Goal: Task Accomplishment & Management: Manage account settings

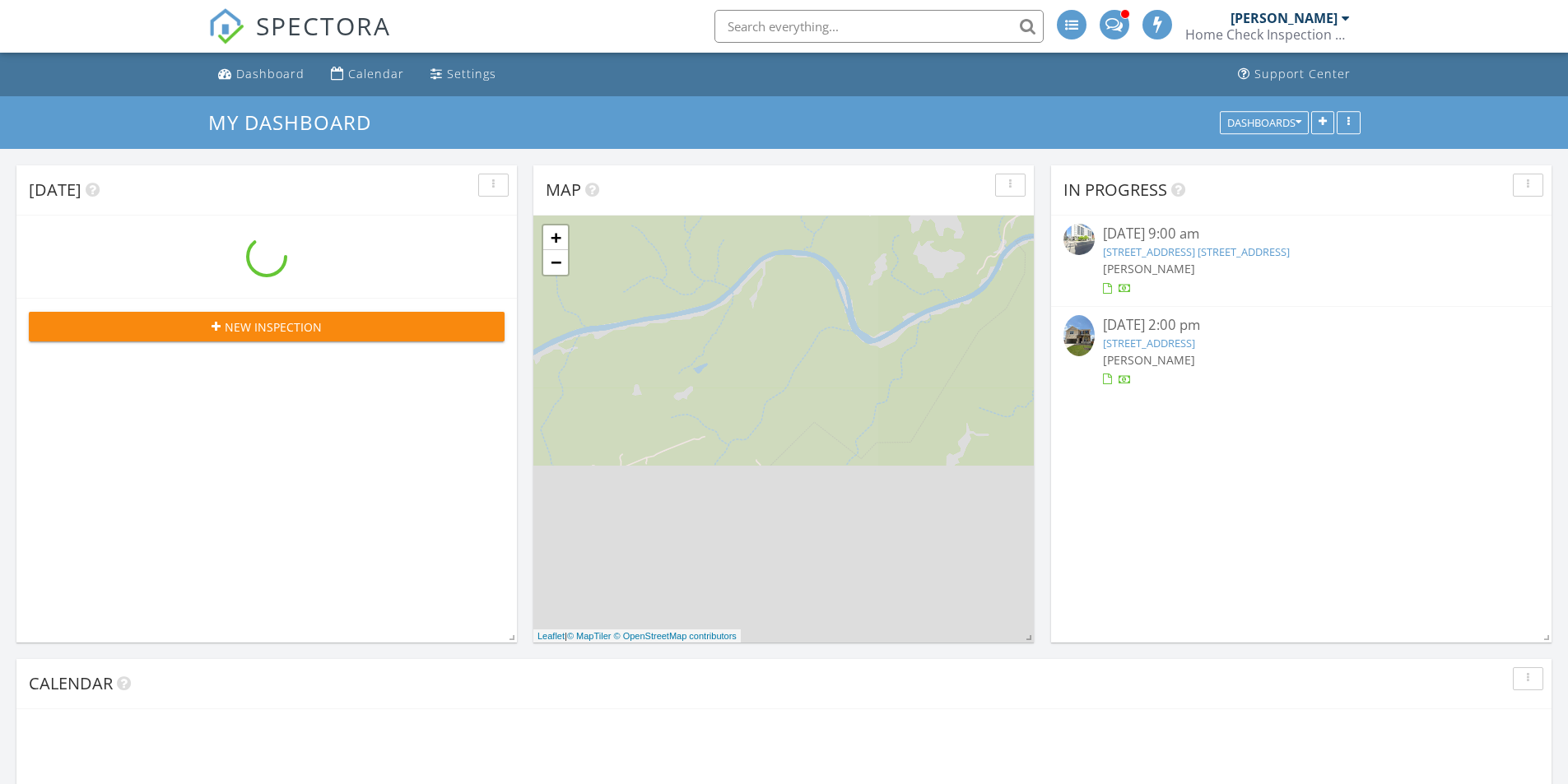
scroll to position [1359, 1593]
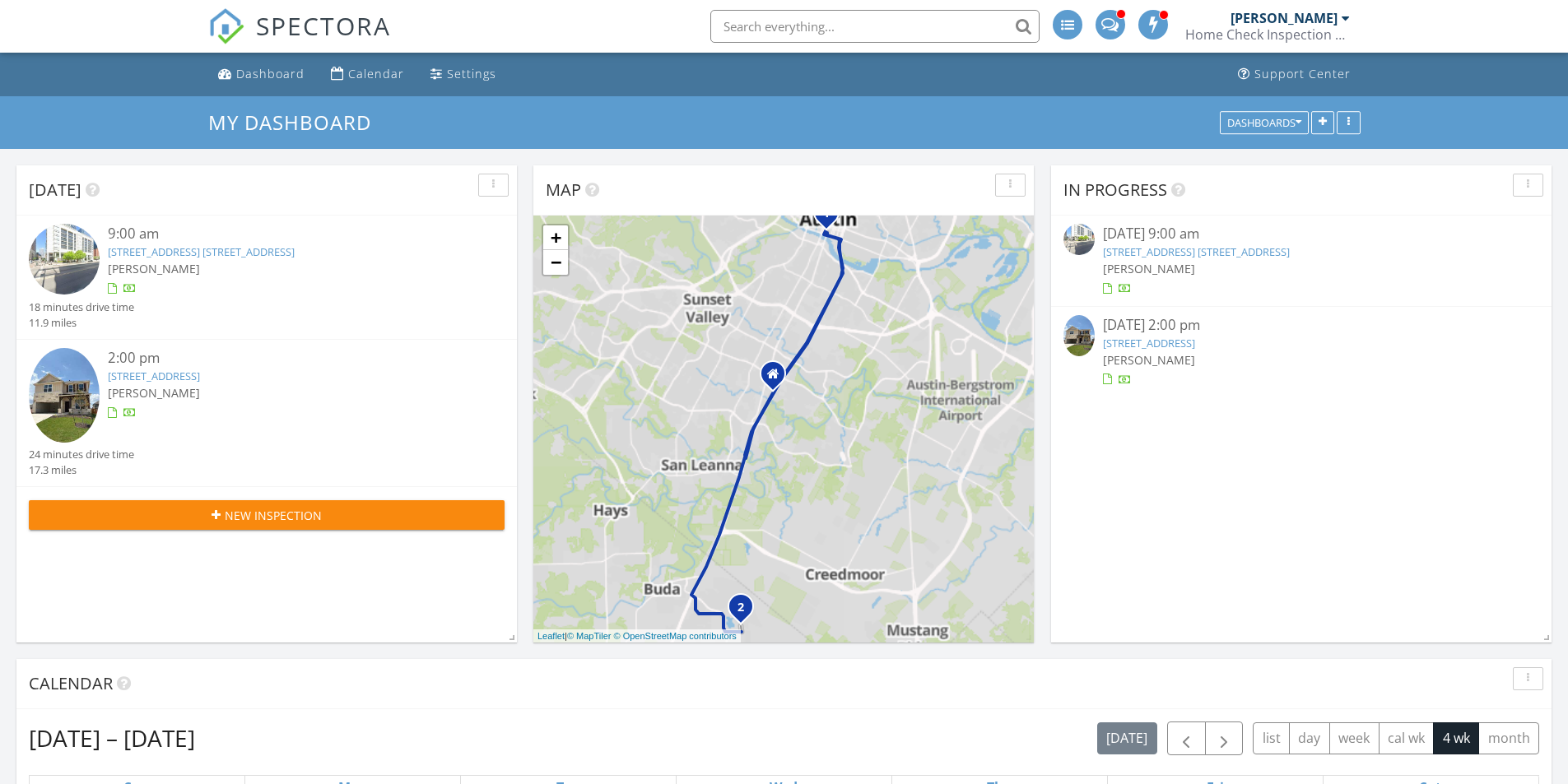
click at [426, 292] on div at bounding box center [286, 288] width 357 height 16
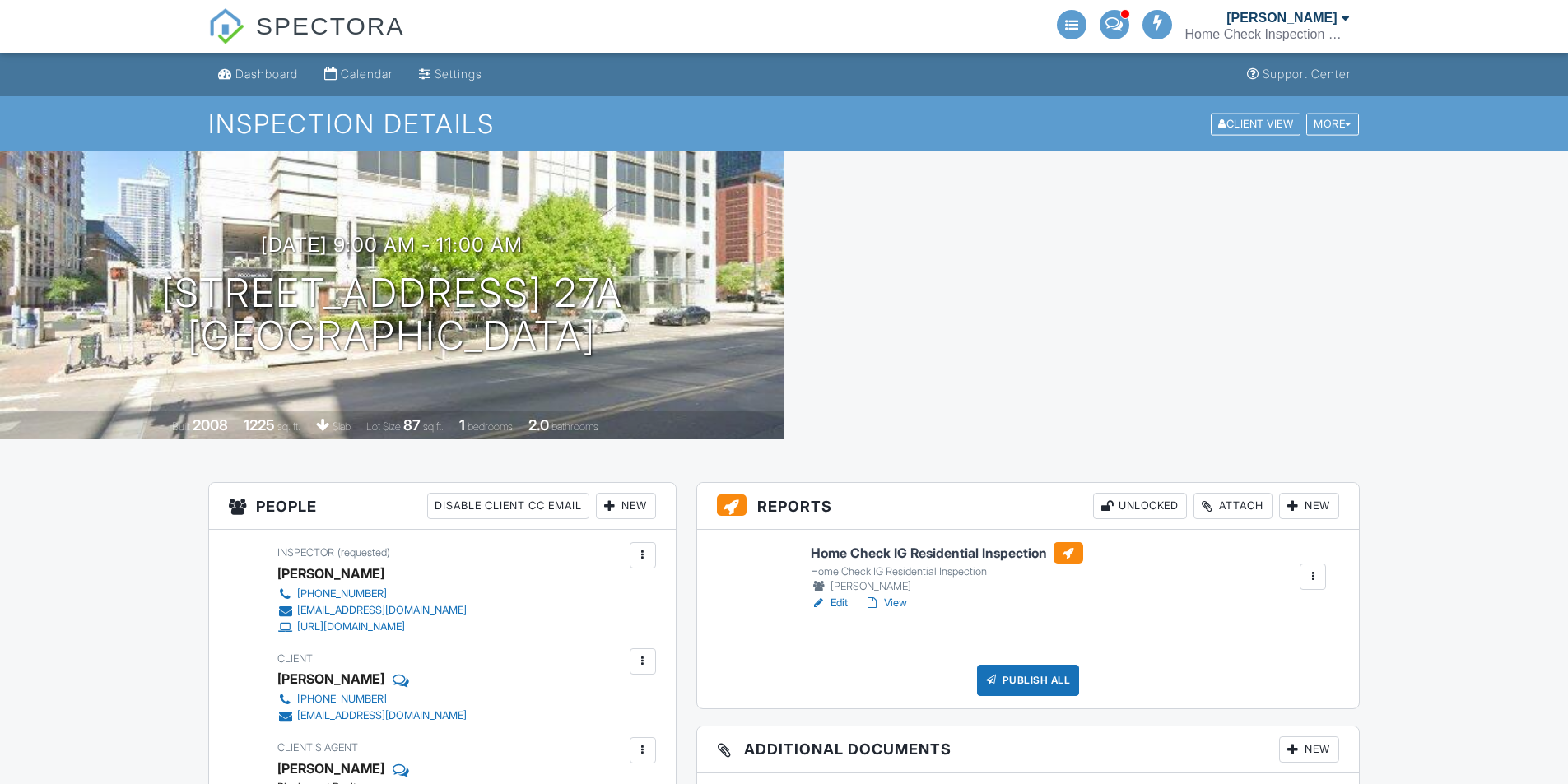
click at [907, 605] on link "View" at bounding box center [886, 603] width 42 height 16
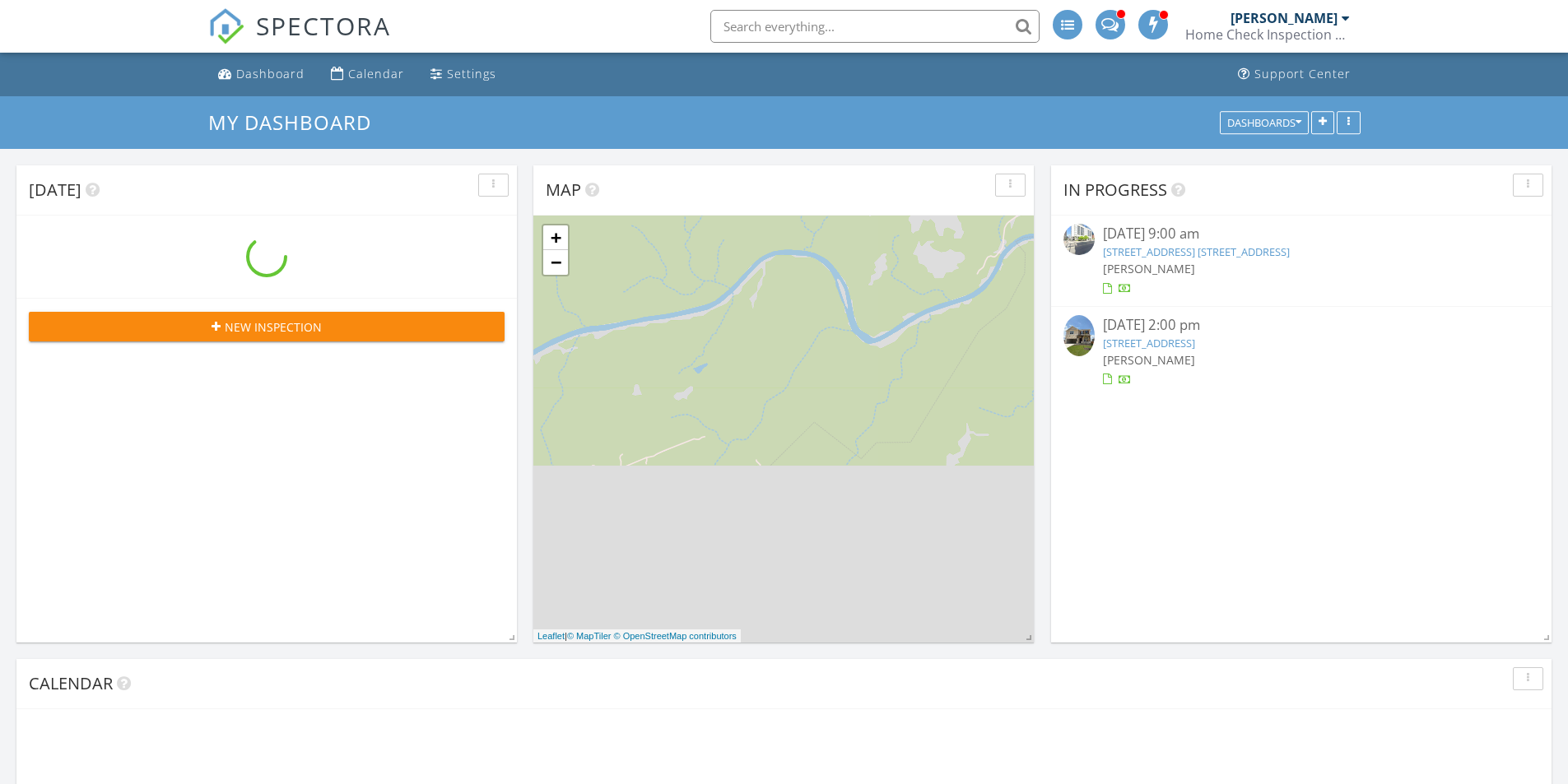
scroll to position [1359, 1593]
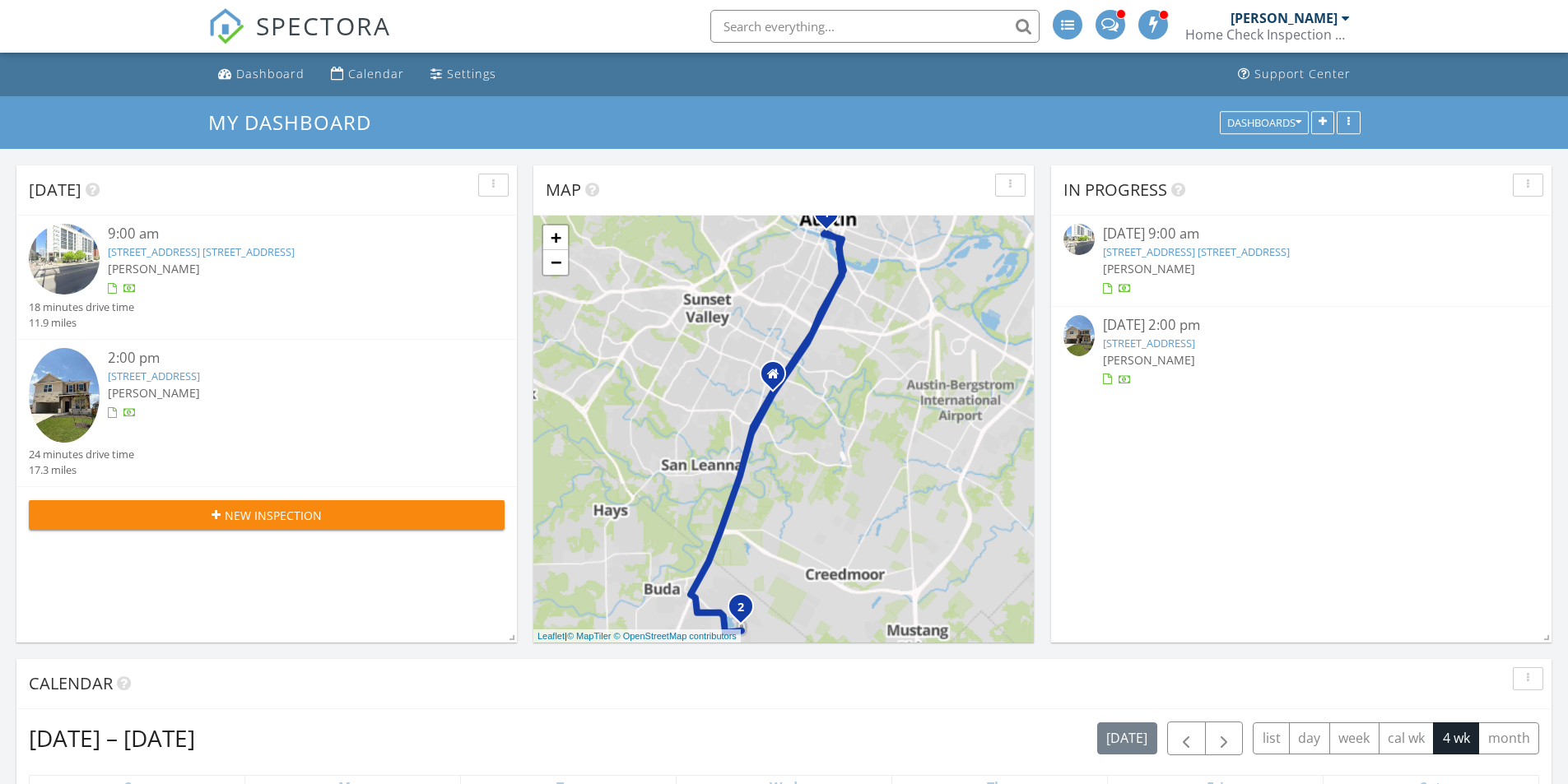
click at [353, 277] on div "[PERSON_NAME]" at bounding box center [286, 269] width 357 height 17
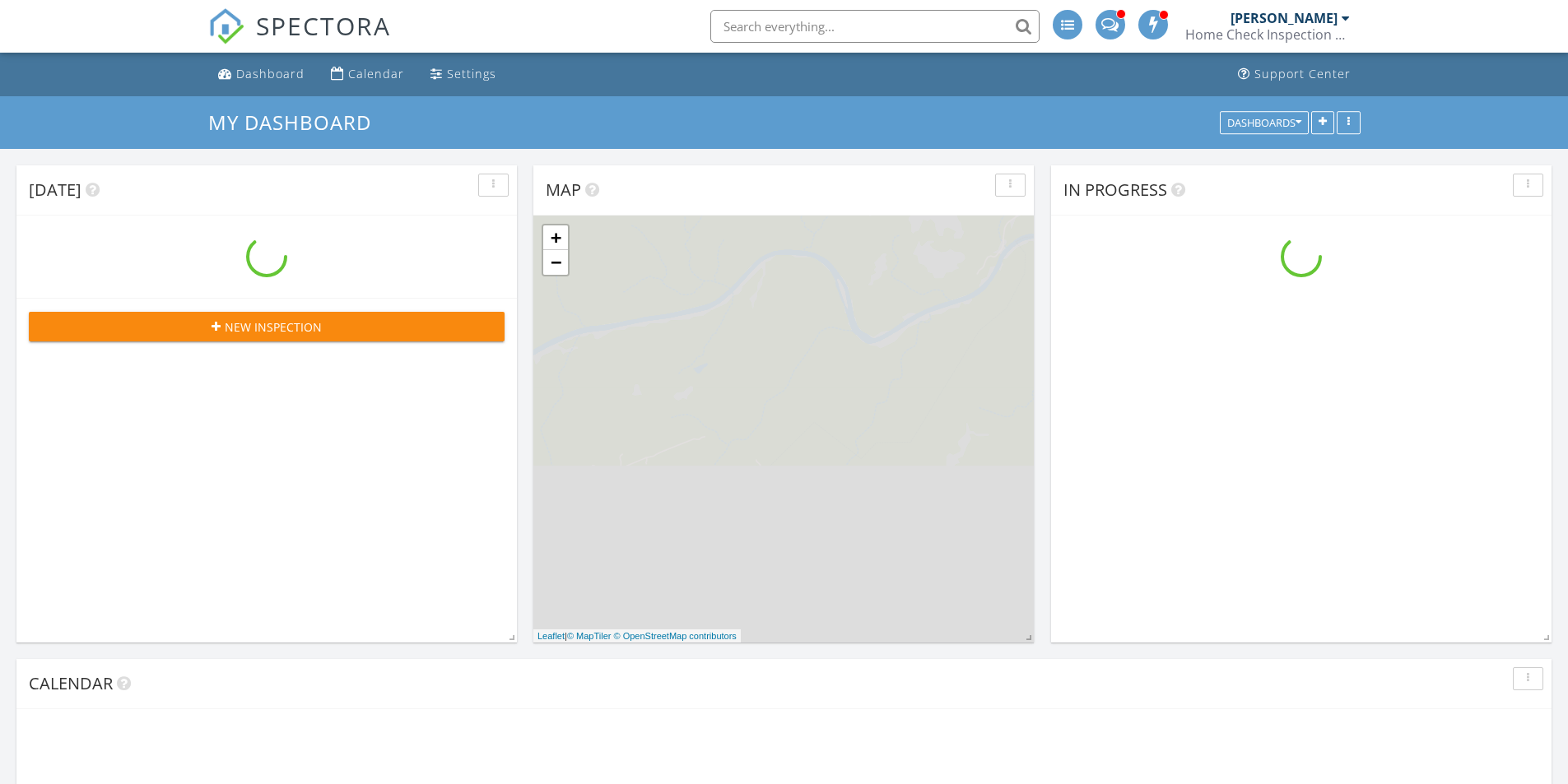
scroll to position [1359, 1593]
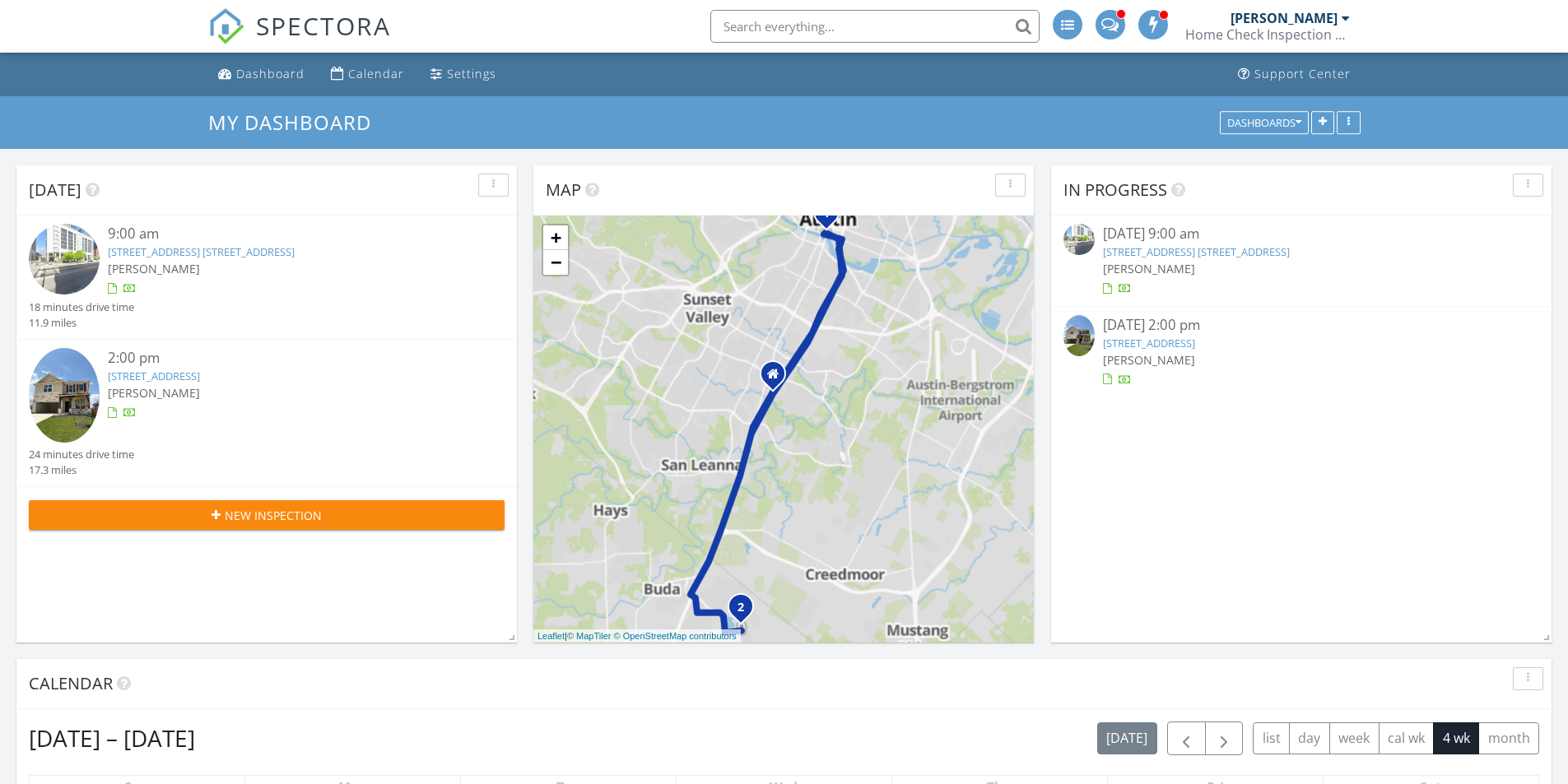
click at [432, 270] on div "[PERSON_NAME]" at bounding box center [286, 269] width 357 height 17
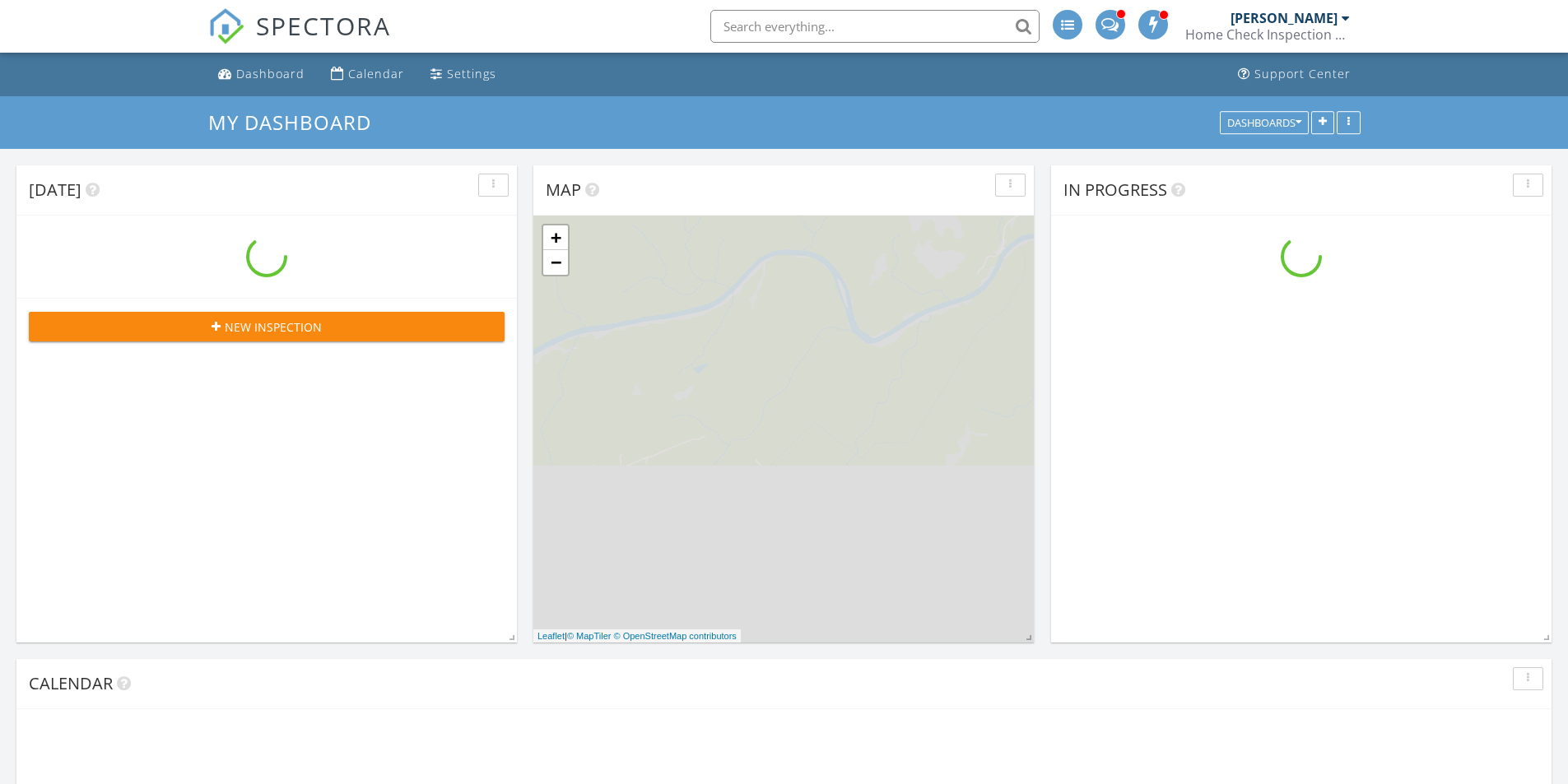
scroll to position [1359, 1593]
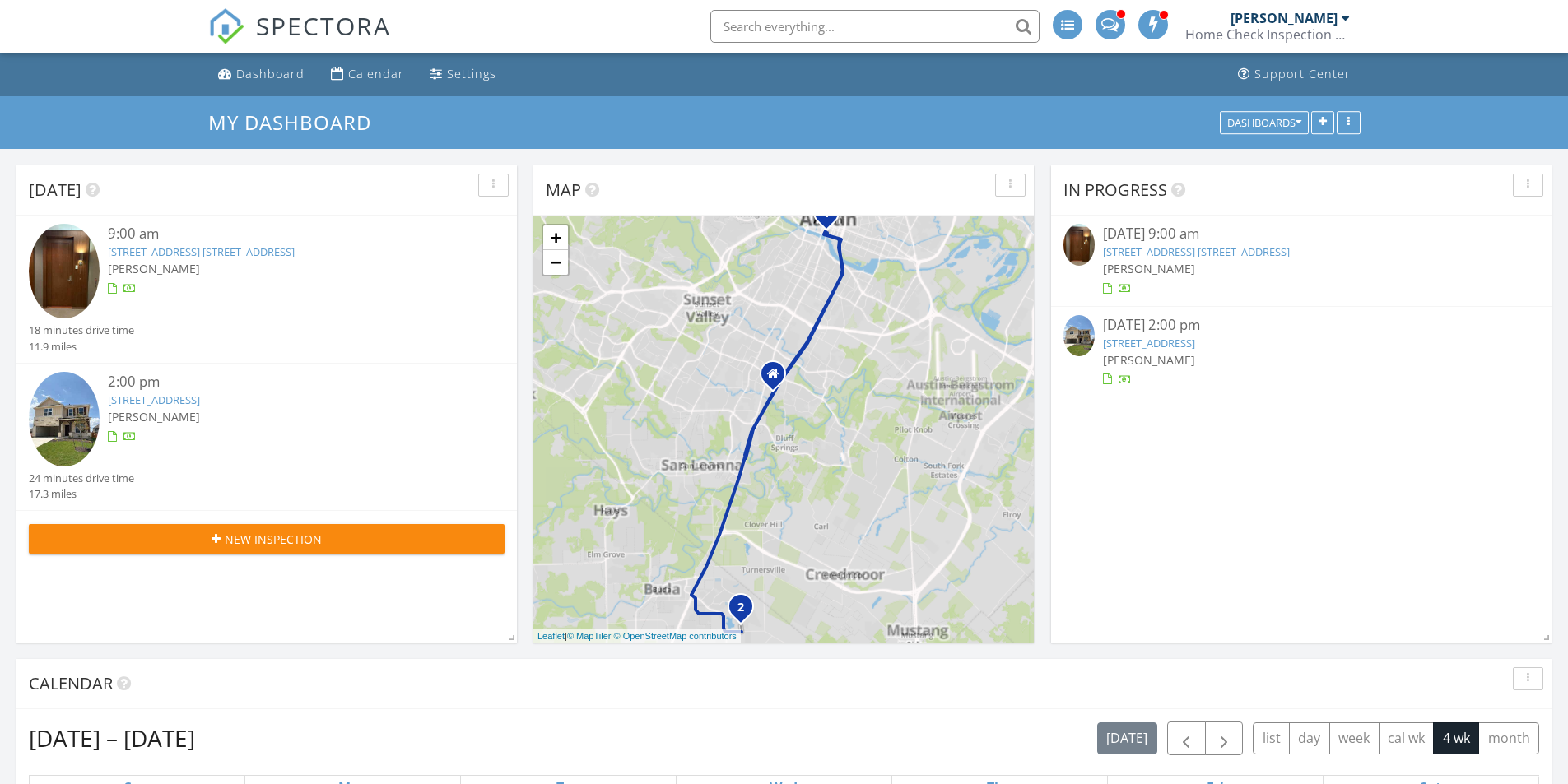
click at [421, 269] on div "[PERSON_NAME]" at bounding box center [286, 269] width 357 height 17
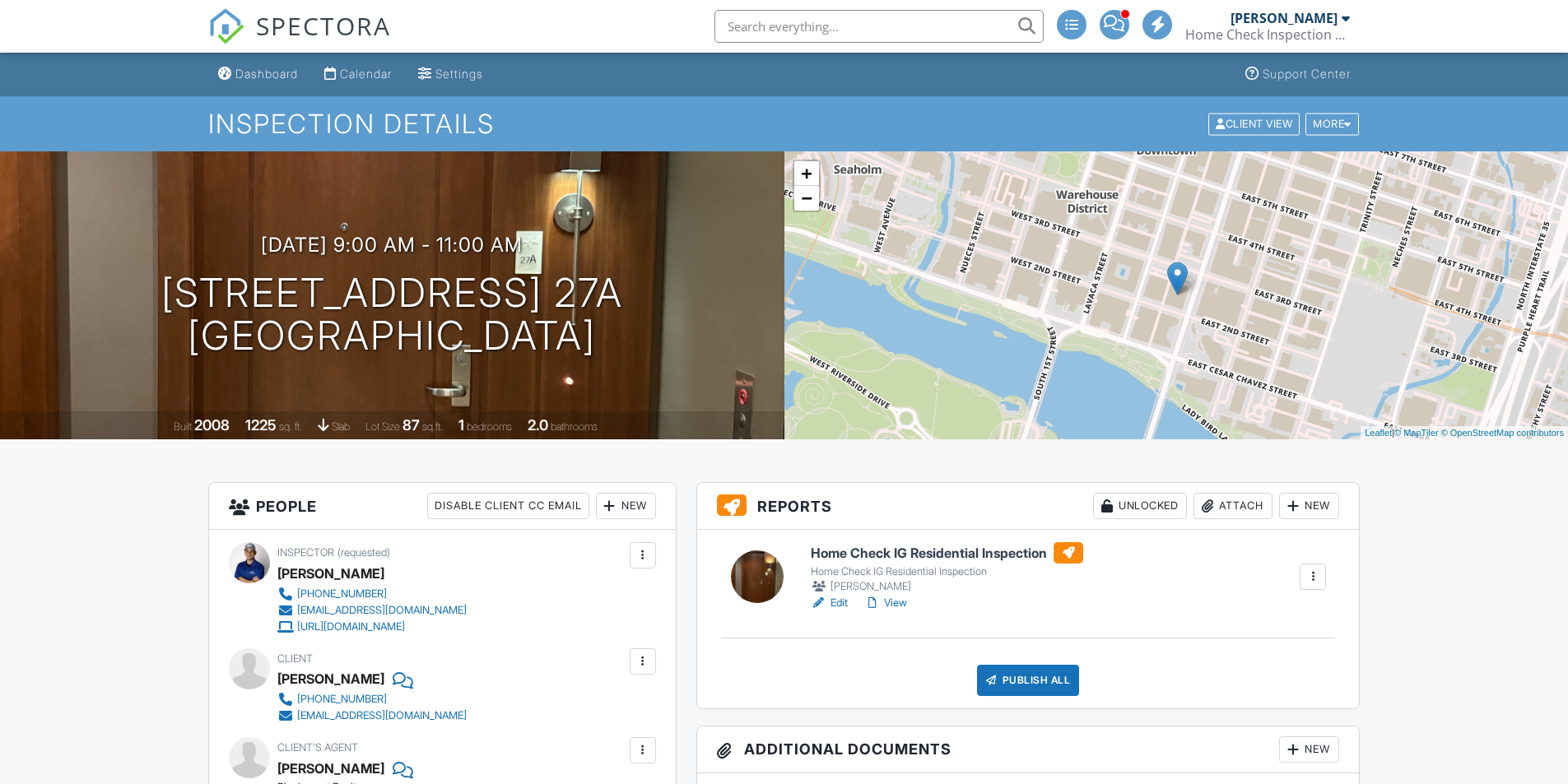
click at [904, 603] on link "View" at bounding box center [886, 603] width 42 height 16
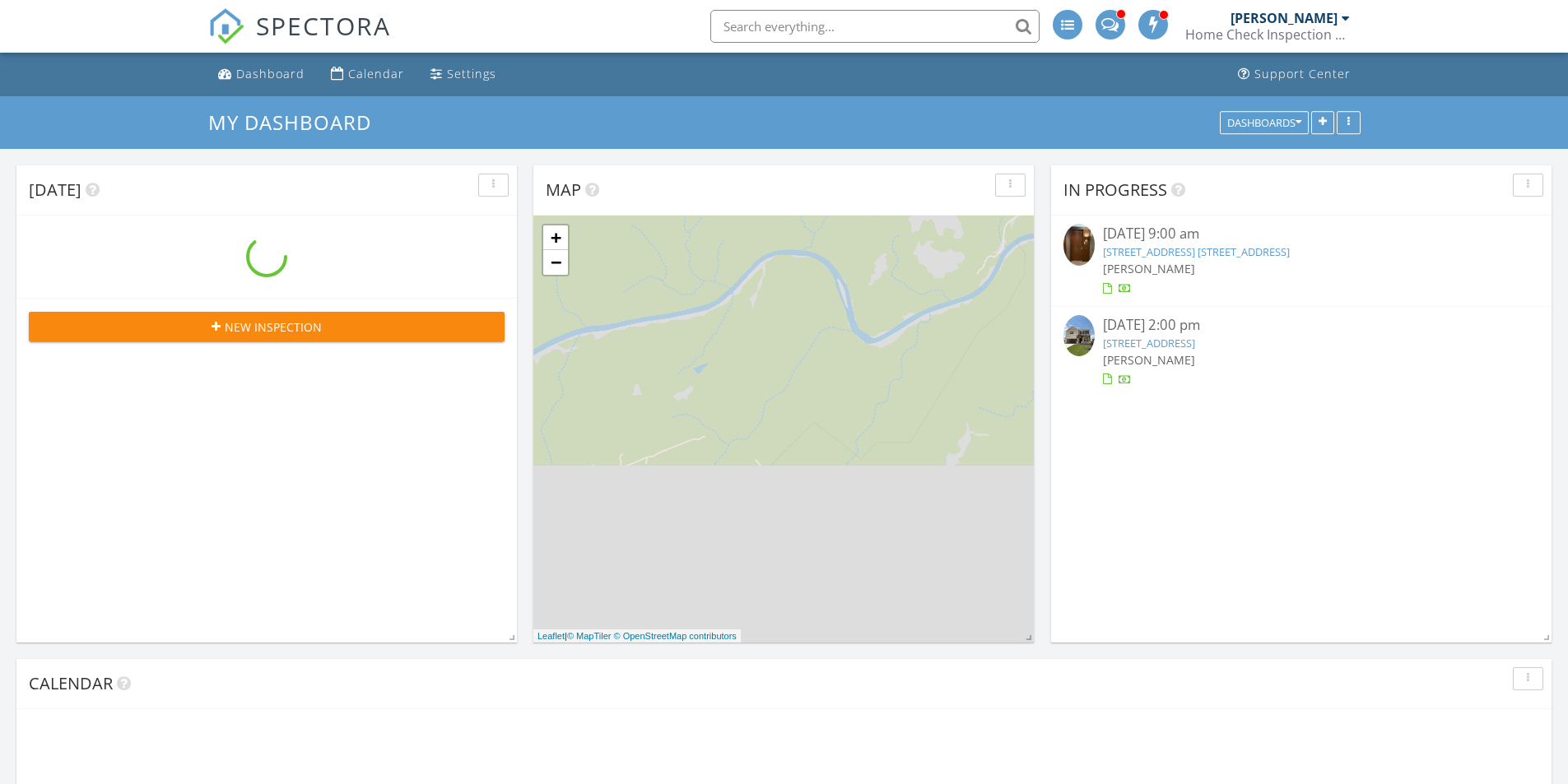
scroll to position [1359, 1593]
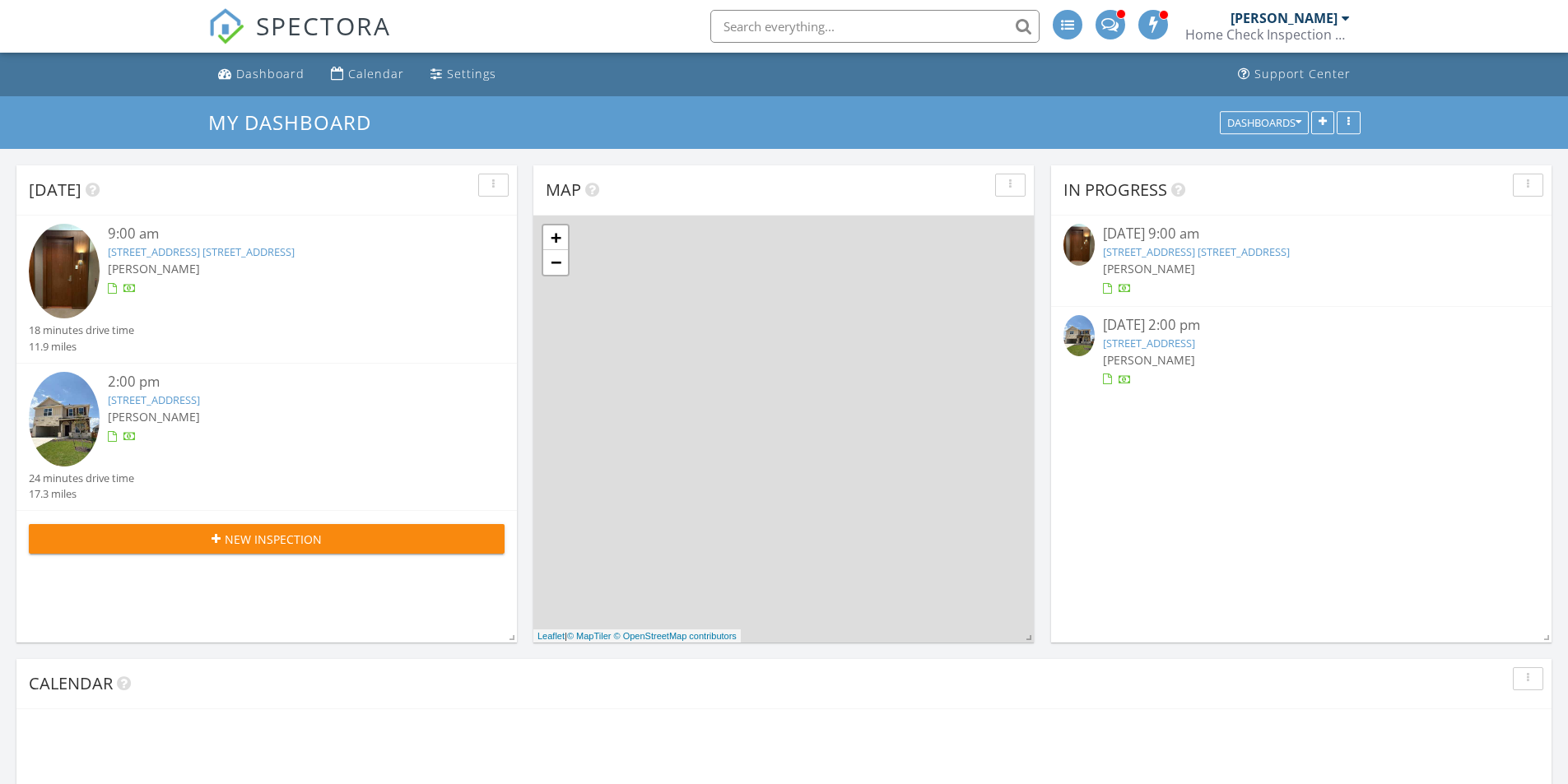
click at [342, 253] on div "200 Congress Ave. 27A, Austin, TX 78701" at bounding box center [286, 252] width 357 height 15
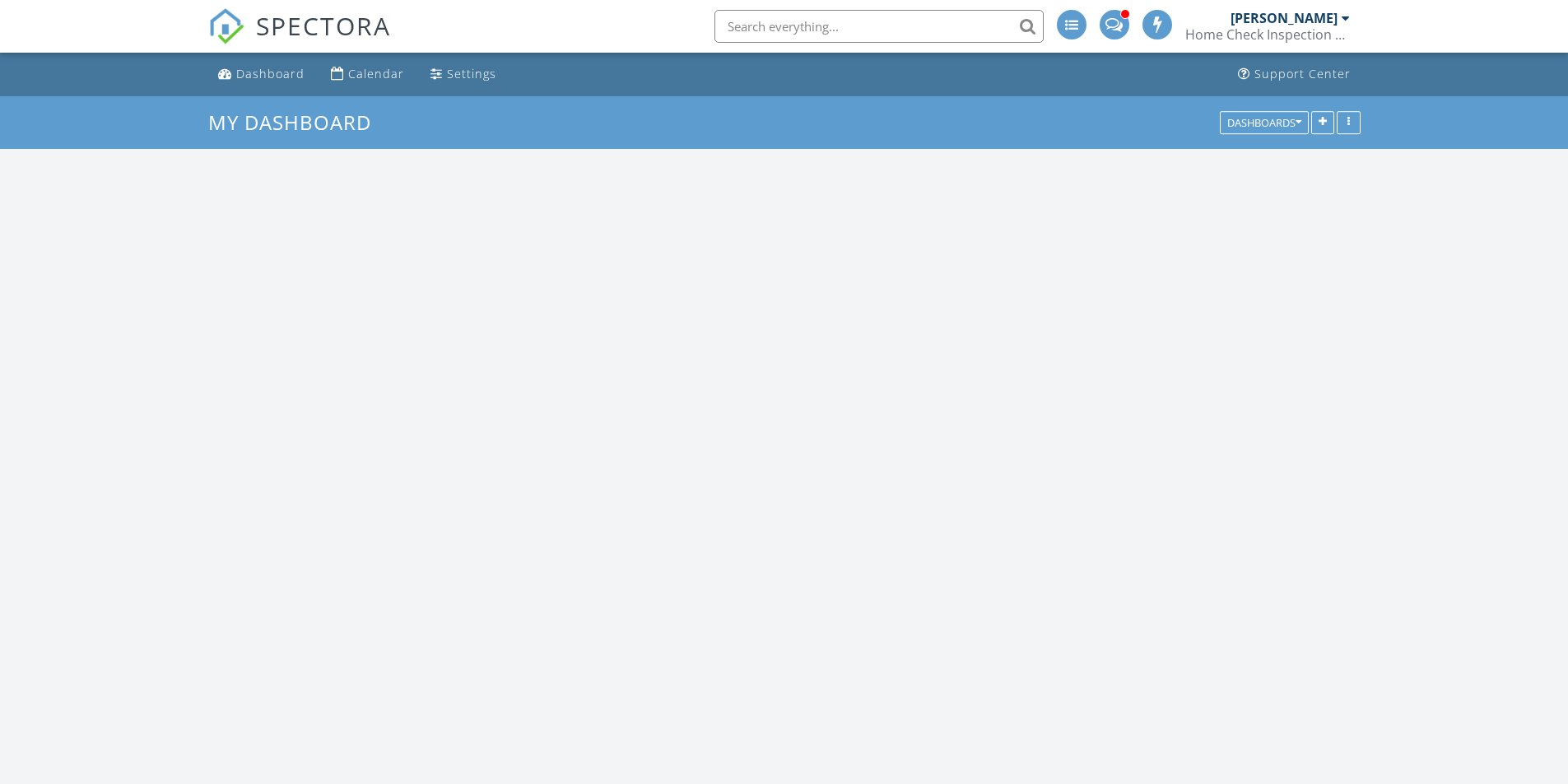
scroll to position [1359, 1593]
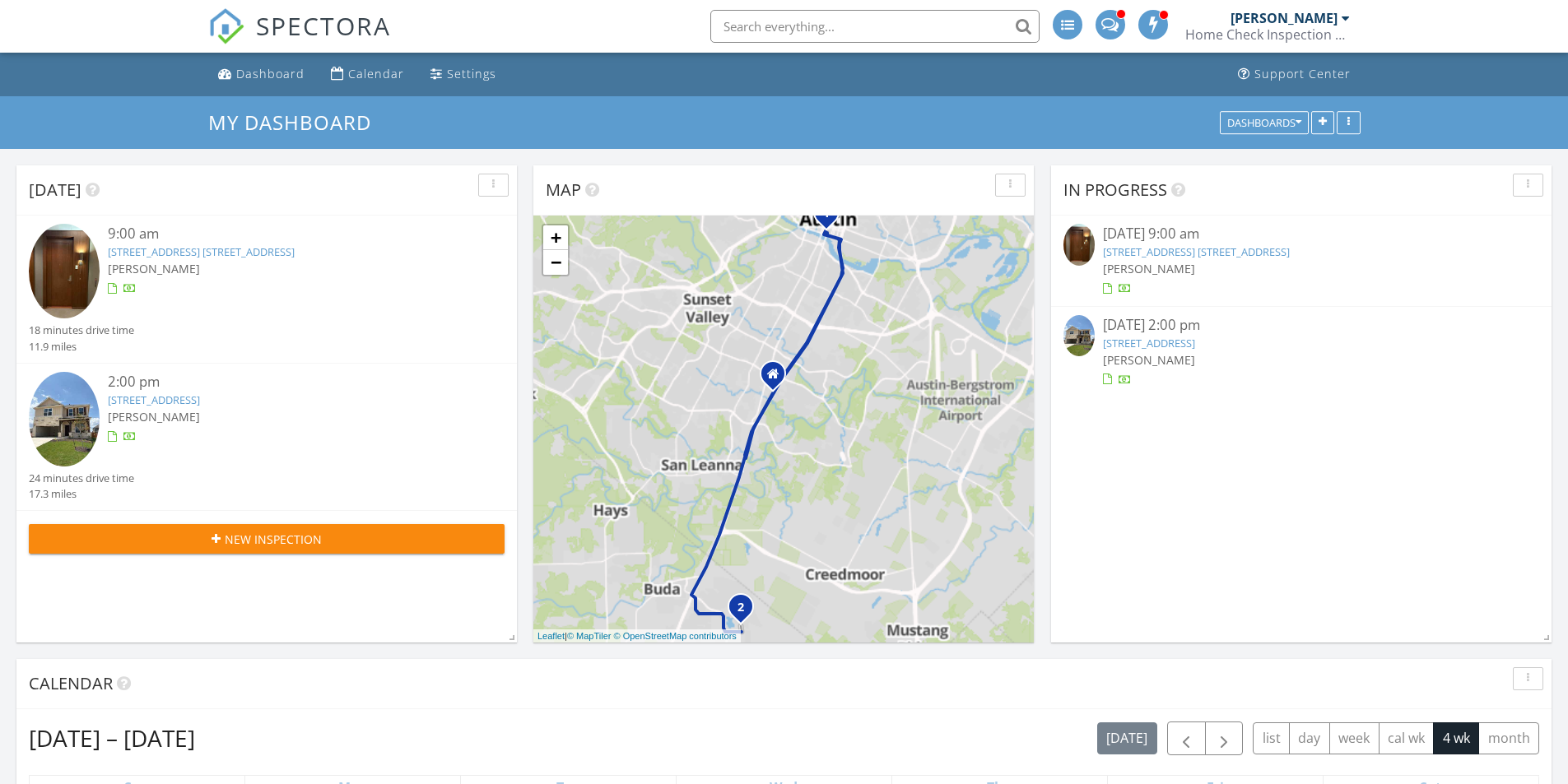
click at [418, 259] on div "[STREET_ADDRESS] [STREET_ADDRESS]" at bounding box center [286, 252] width 357 height 15
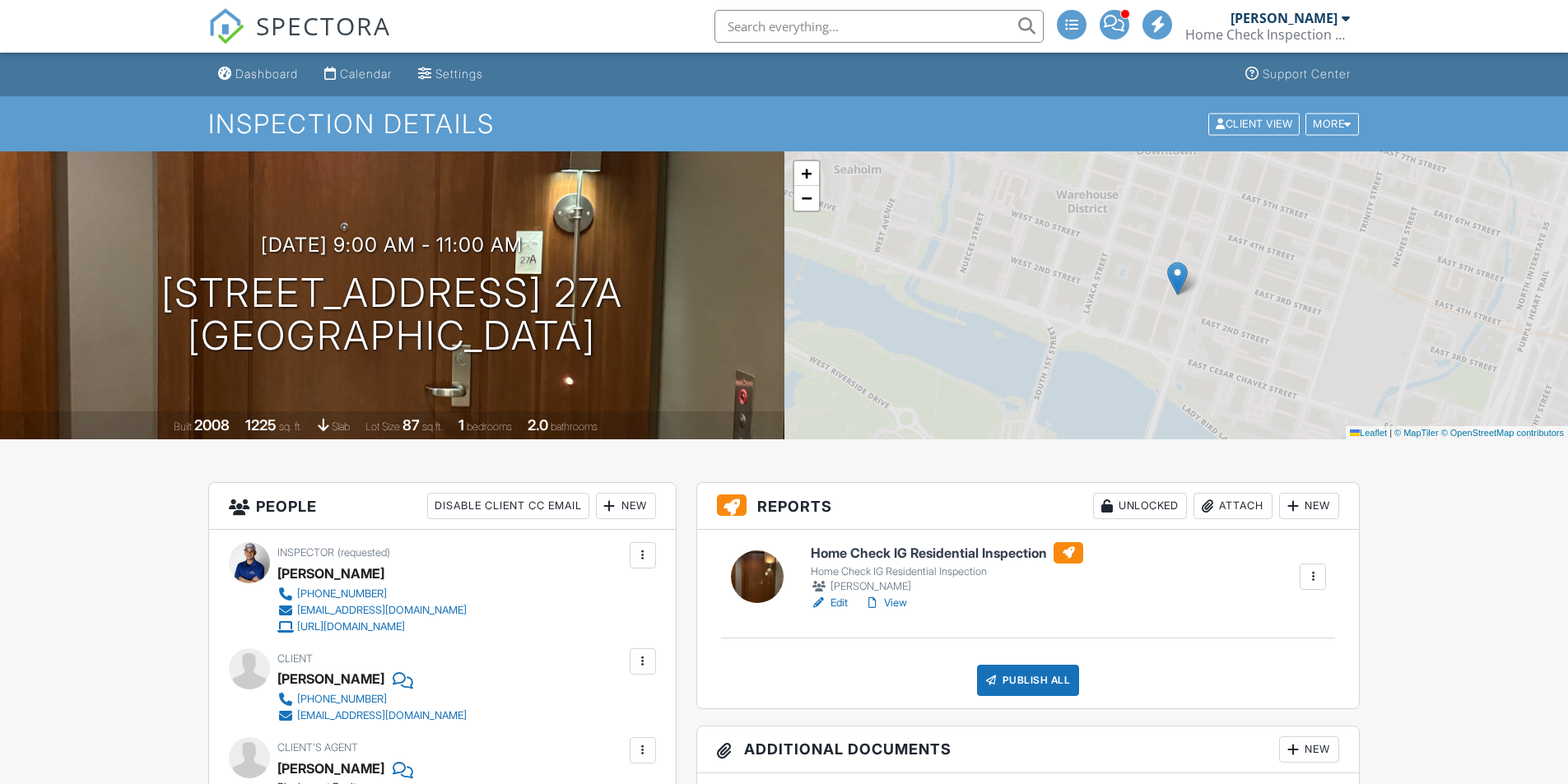
click at [901, 605] on link "View" at bounding box center [886, 603] width 42 height 16
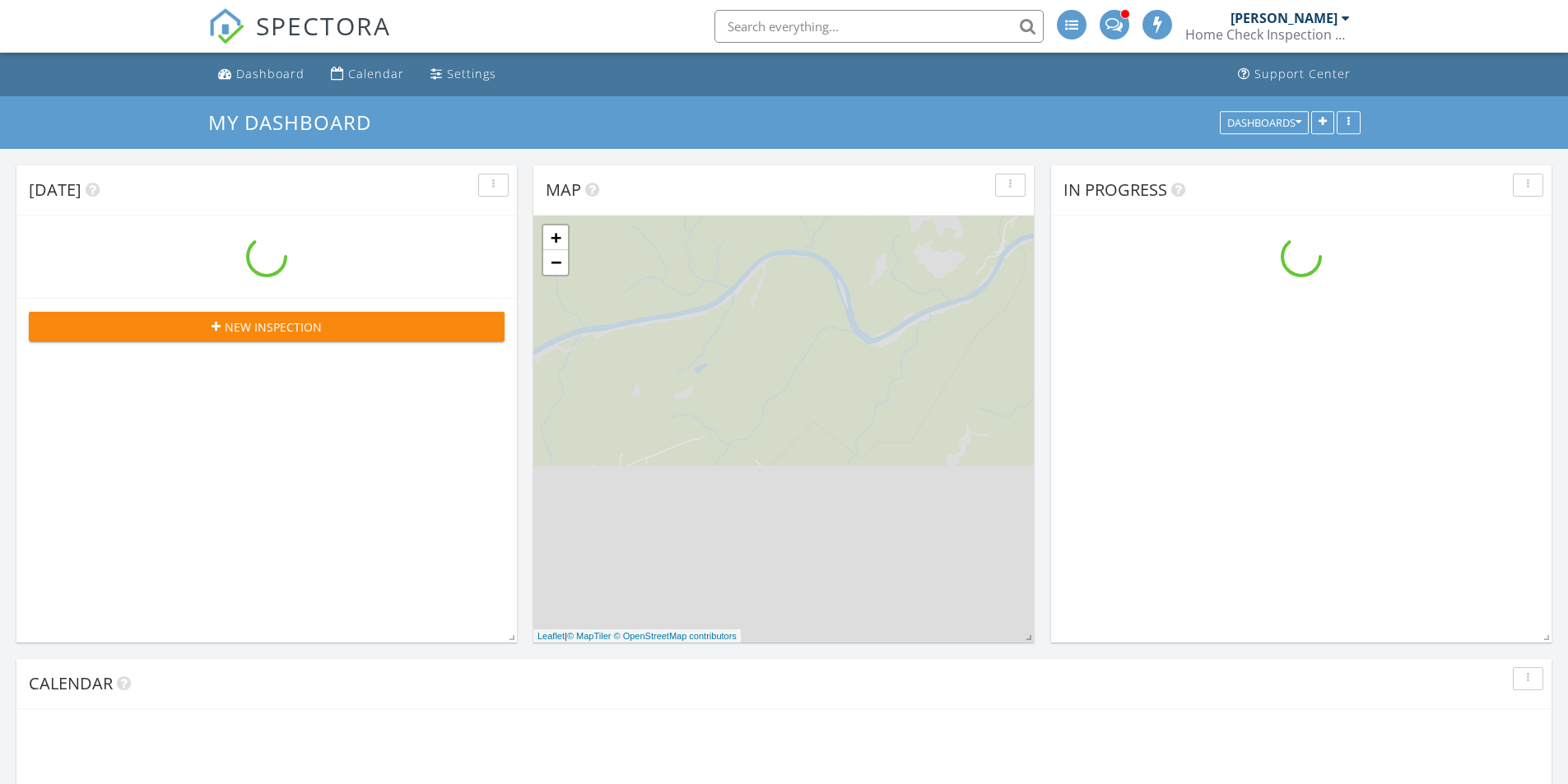
scroll to position [1359, 1593]
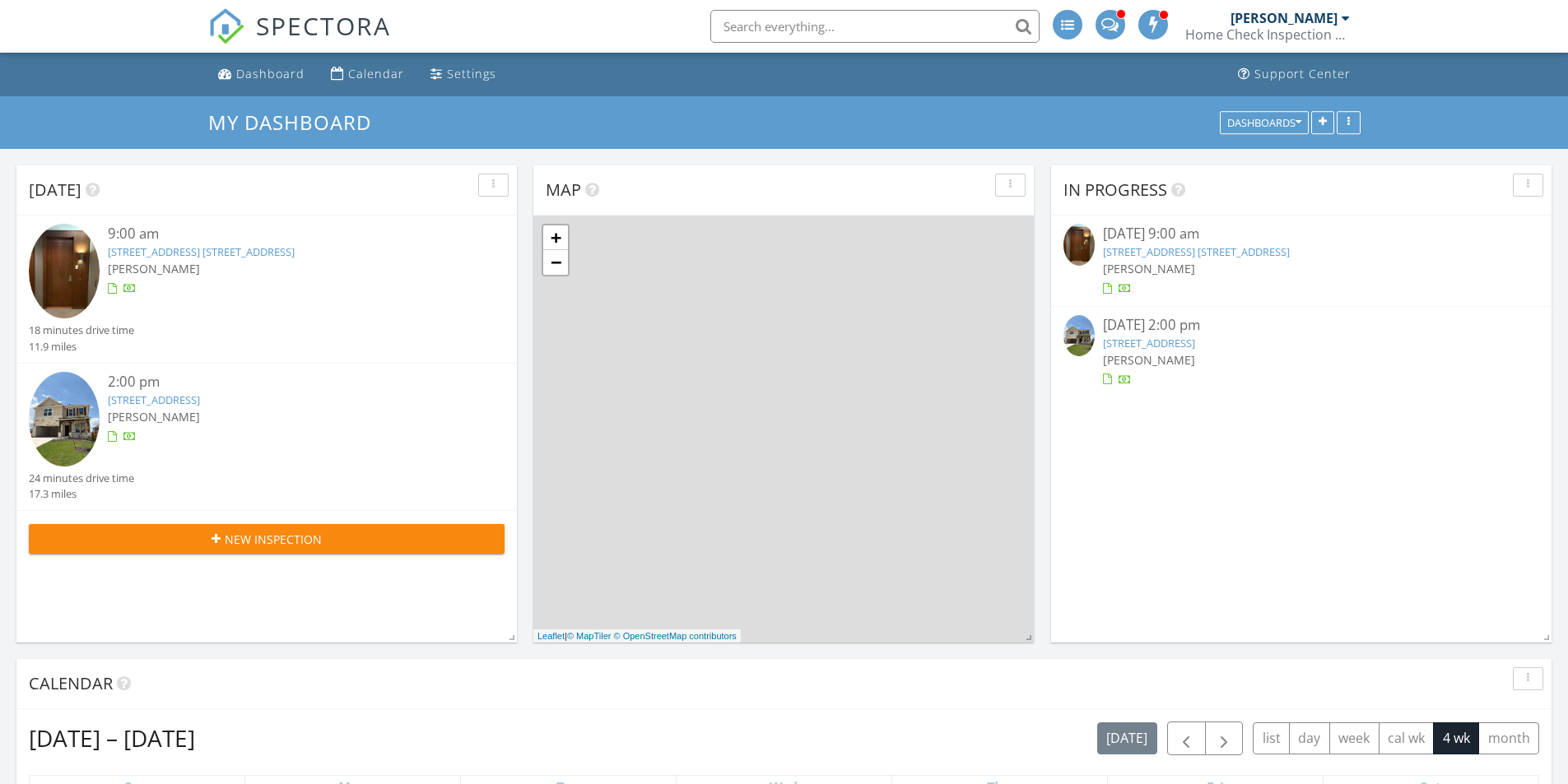
click at [358, 250] on div "200 Congress Ave. 27A, Austin, TX 78701" at bounding box center [286, 252] width 357 height 15
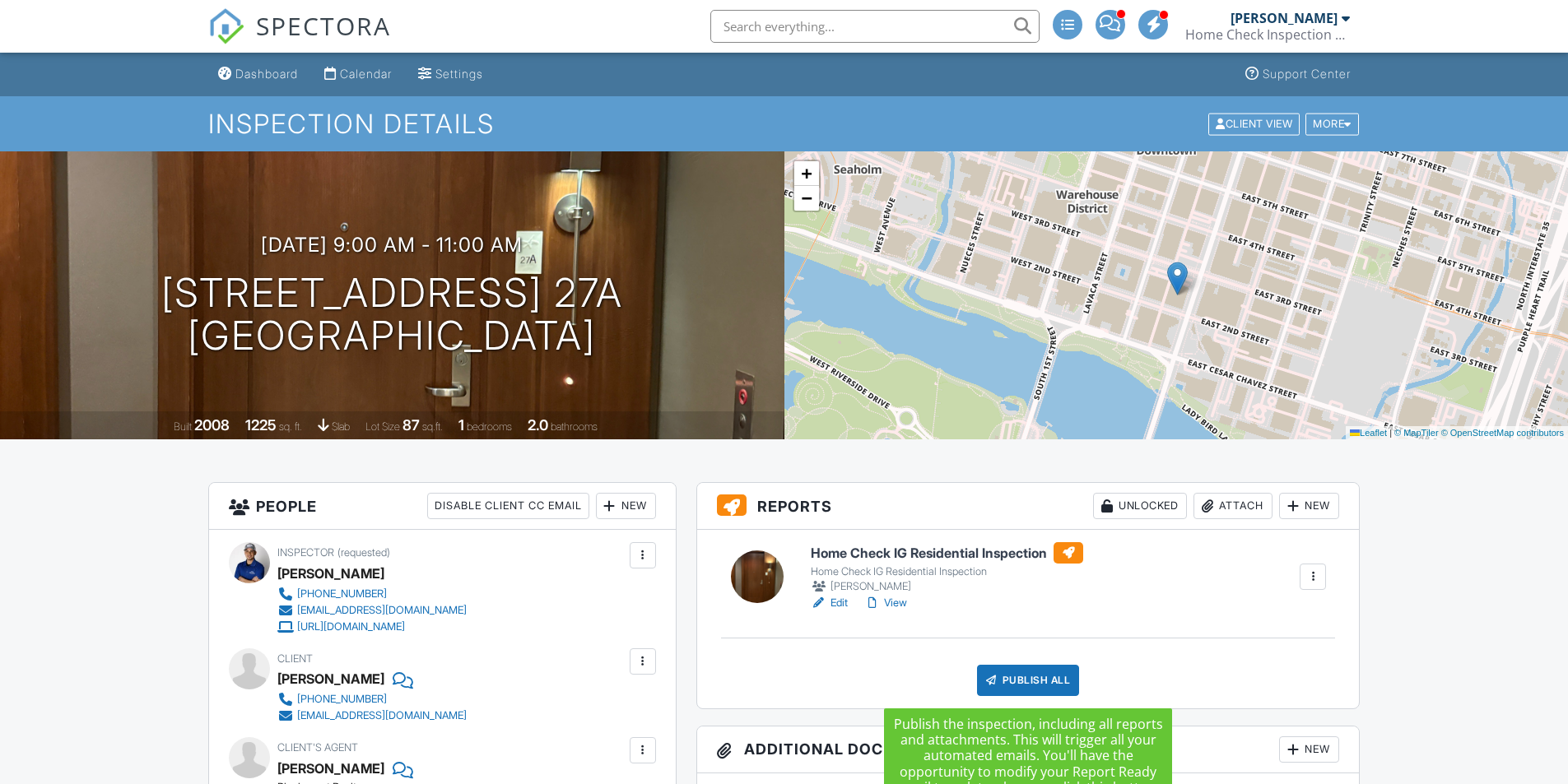
click at [1047, 681] on div "Publish All" at bounding box center [1028, 681] width 103 height 31
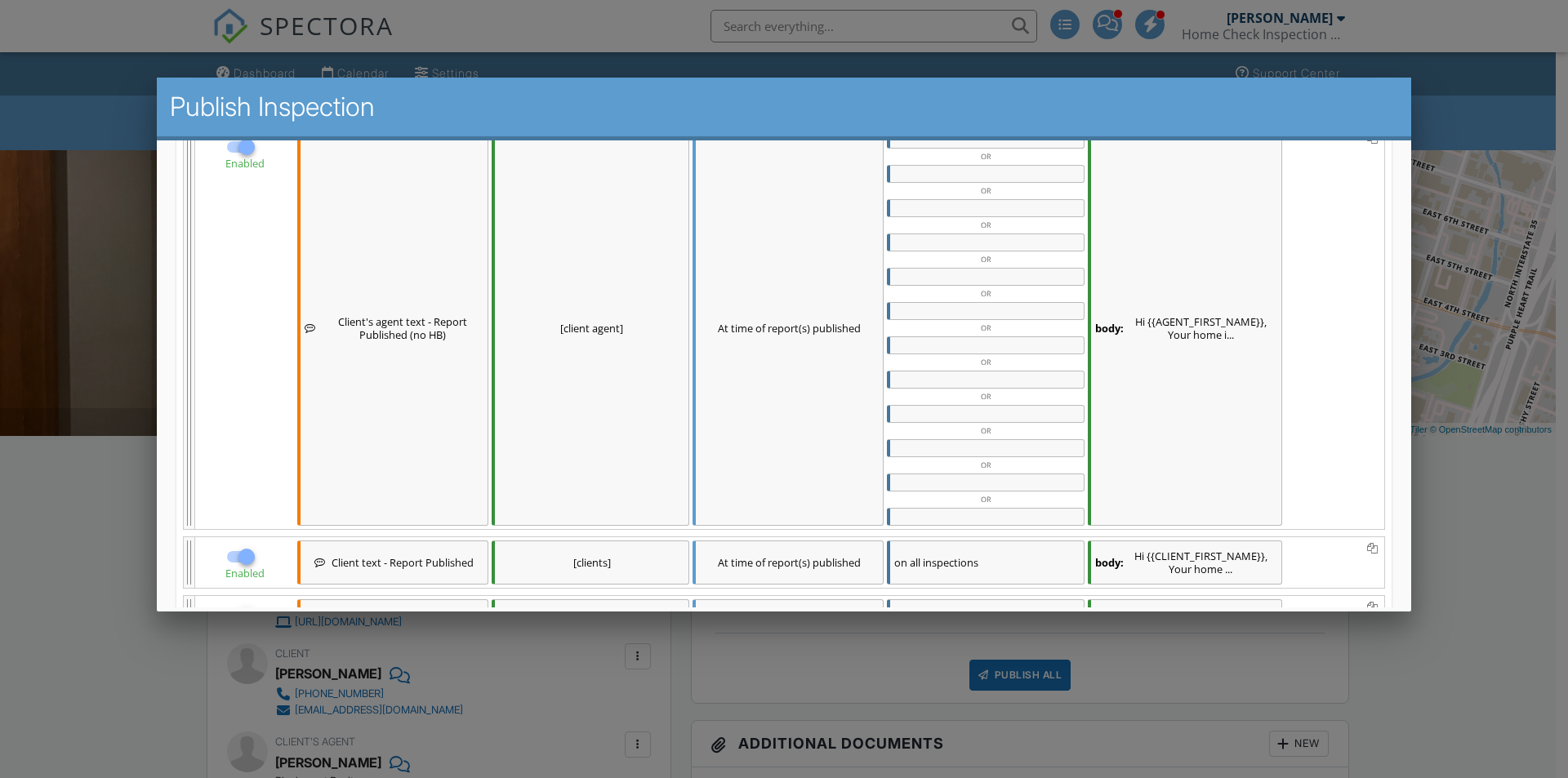
scroll to position [630, 0]
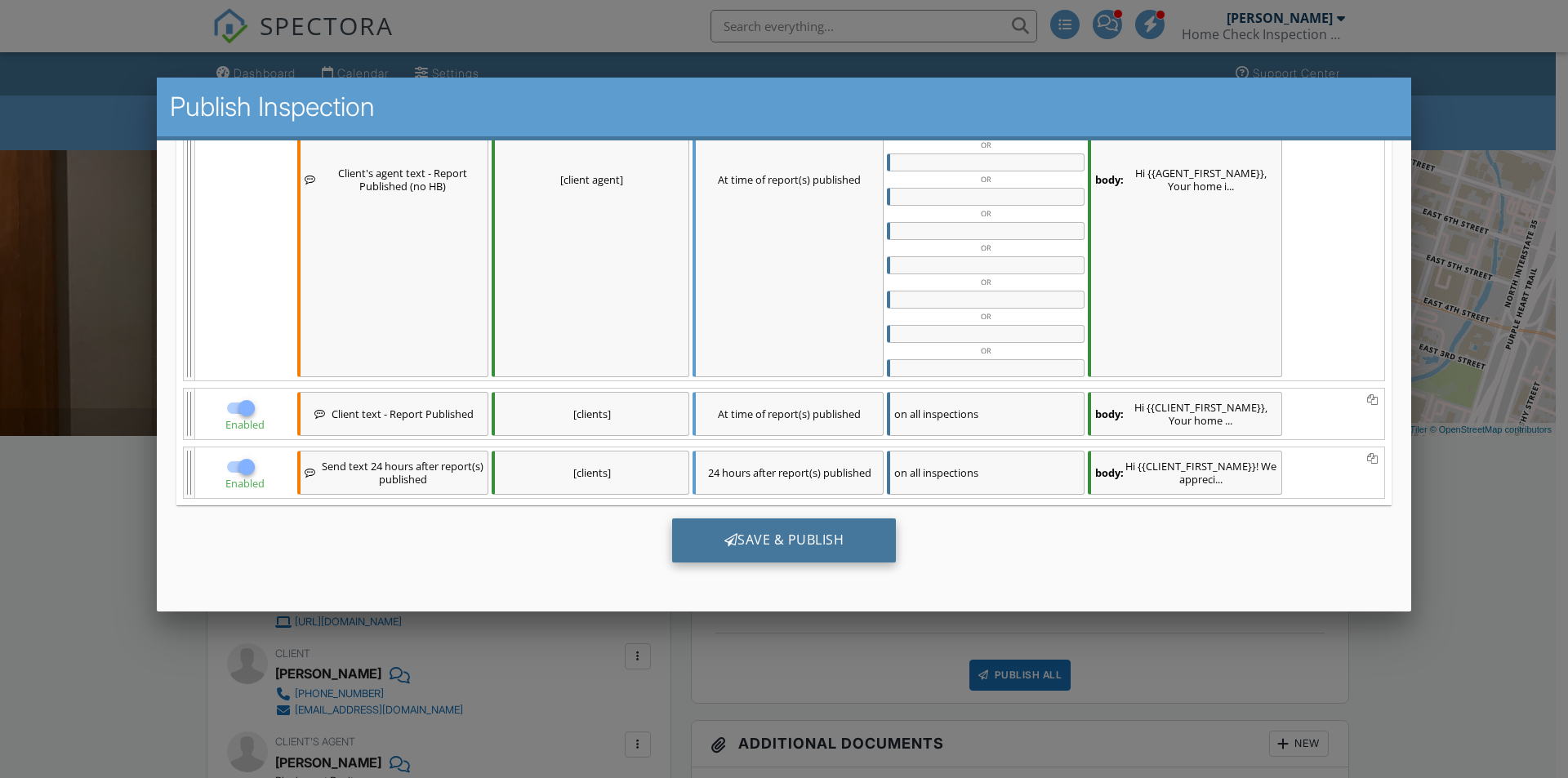
click at [843, 533] on div "Save & Publish" at bounding box center [784, 541] width 225 height 44
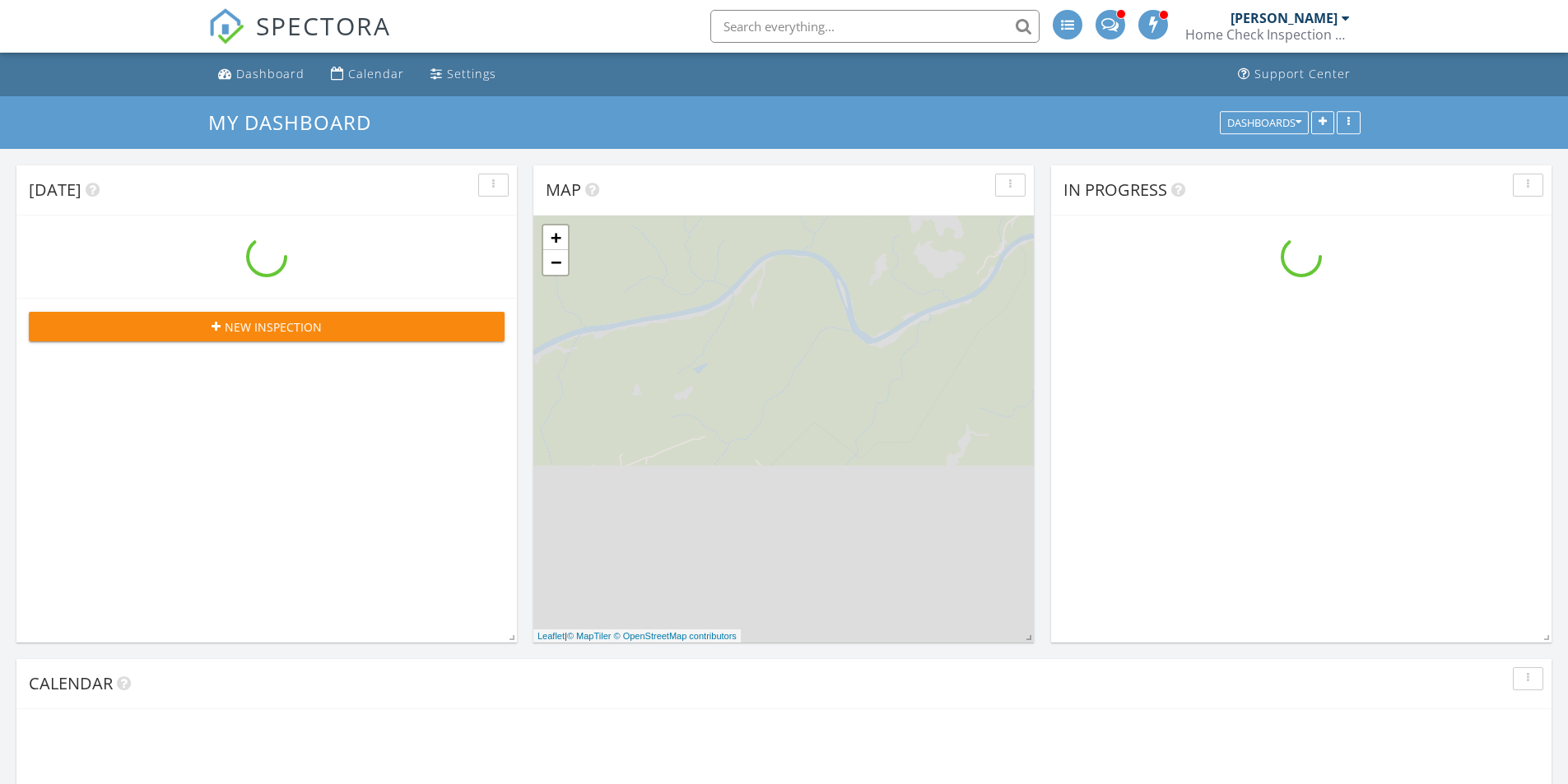
scroll to position [1359, 1593]
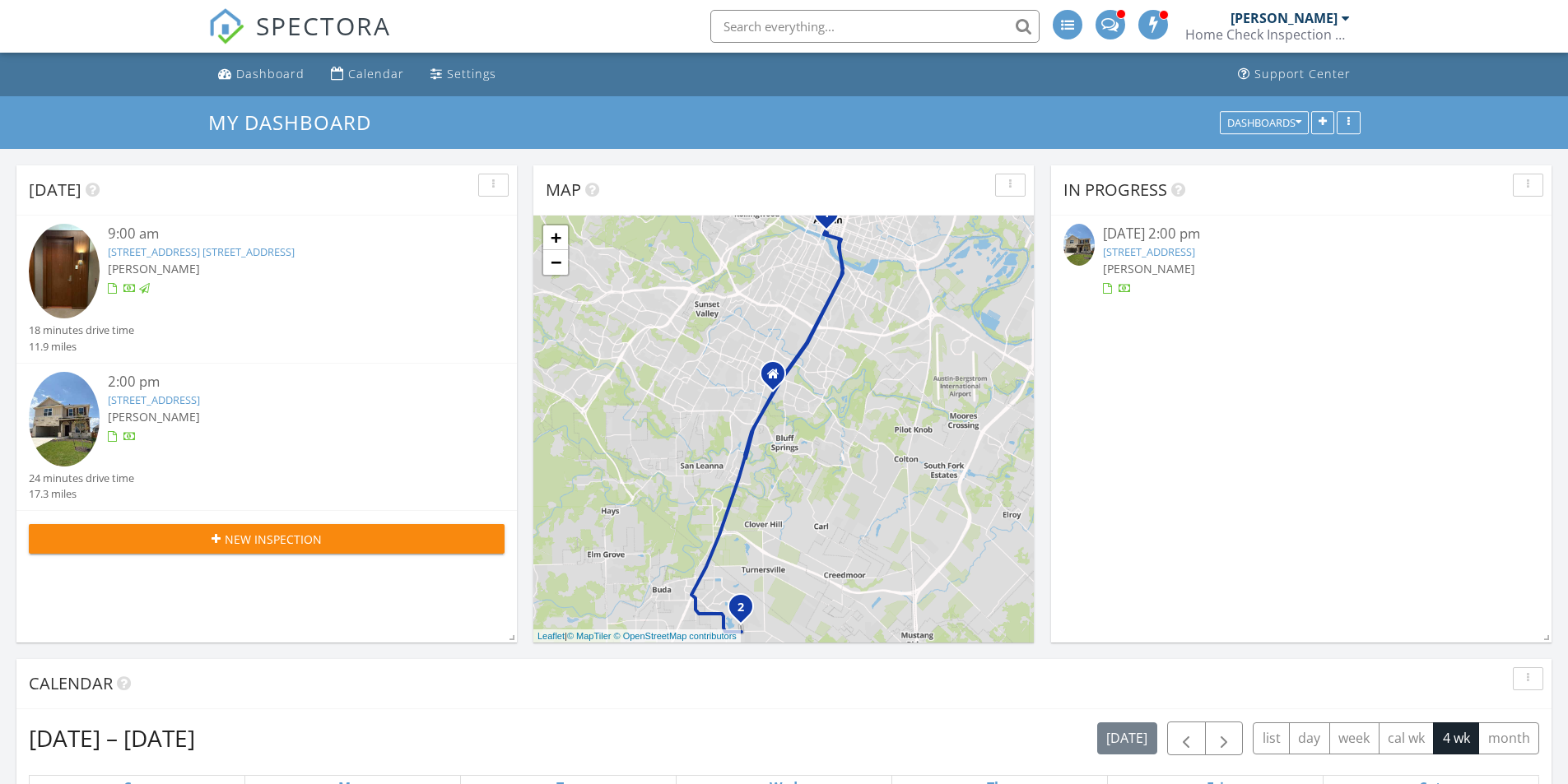
click at [410, 414] on div "[PERSON_NAME]" at bounding box center [286, 417] width 357 height 17
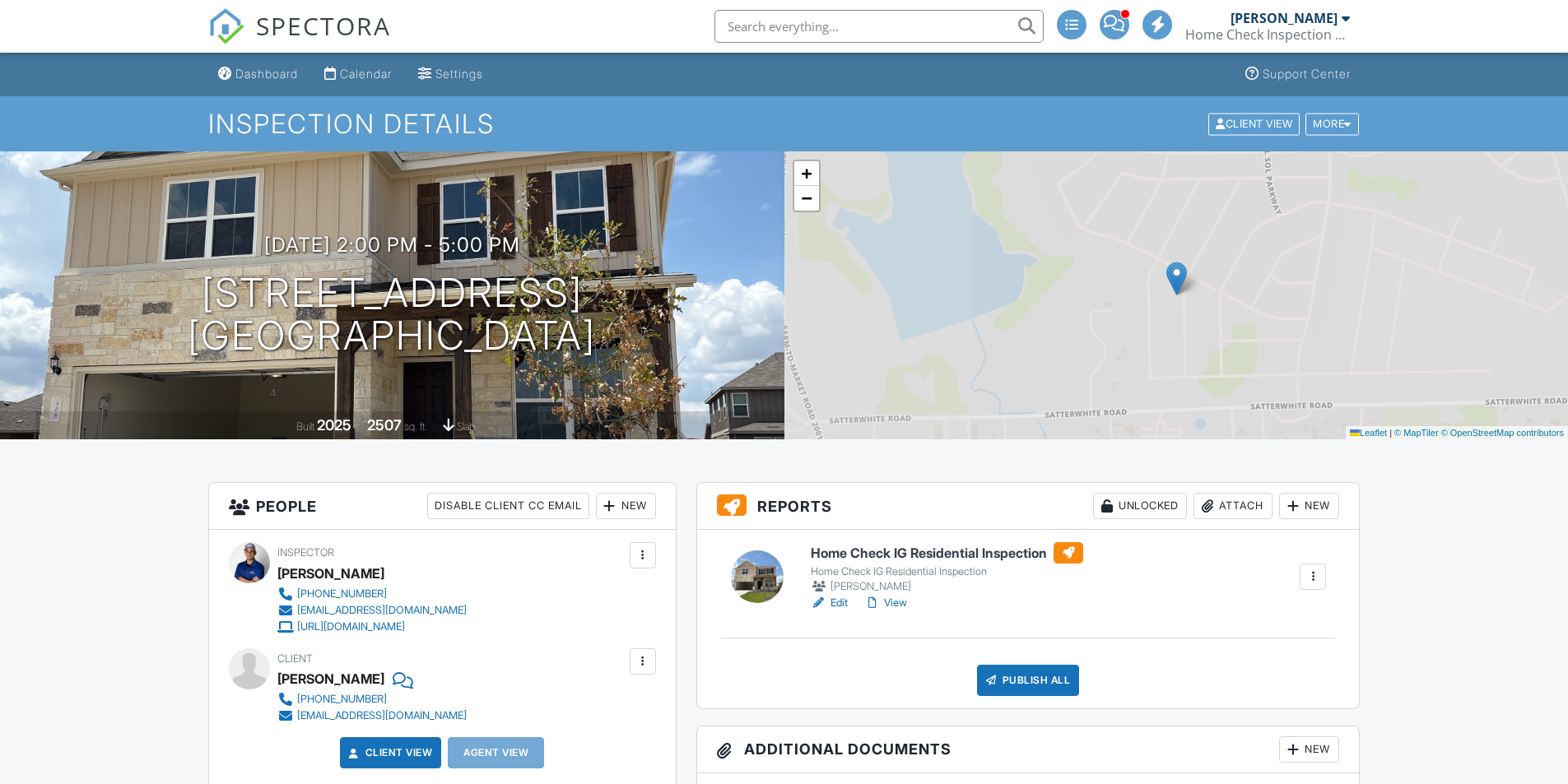
scroll to position [82, 0]
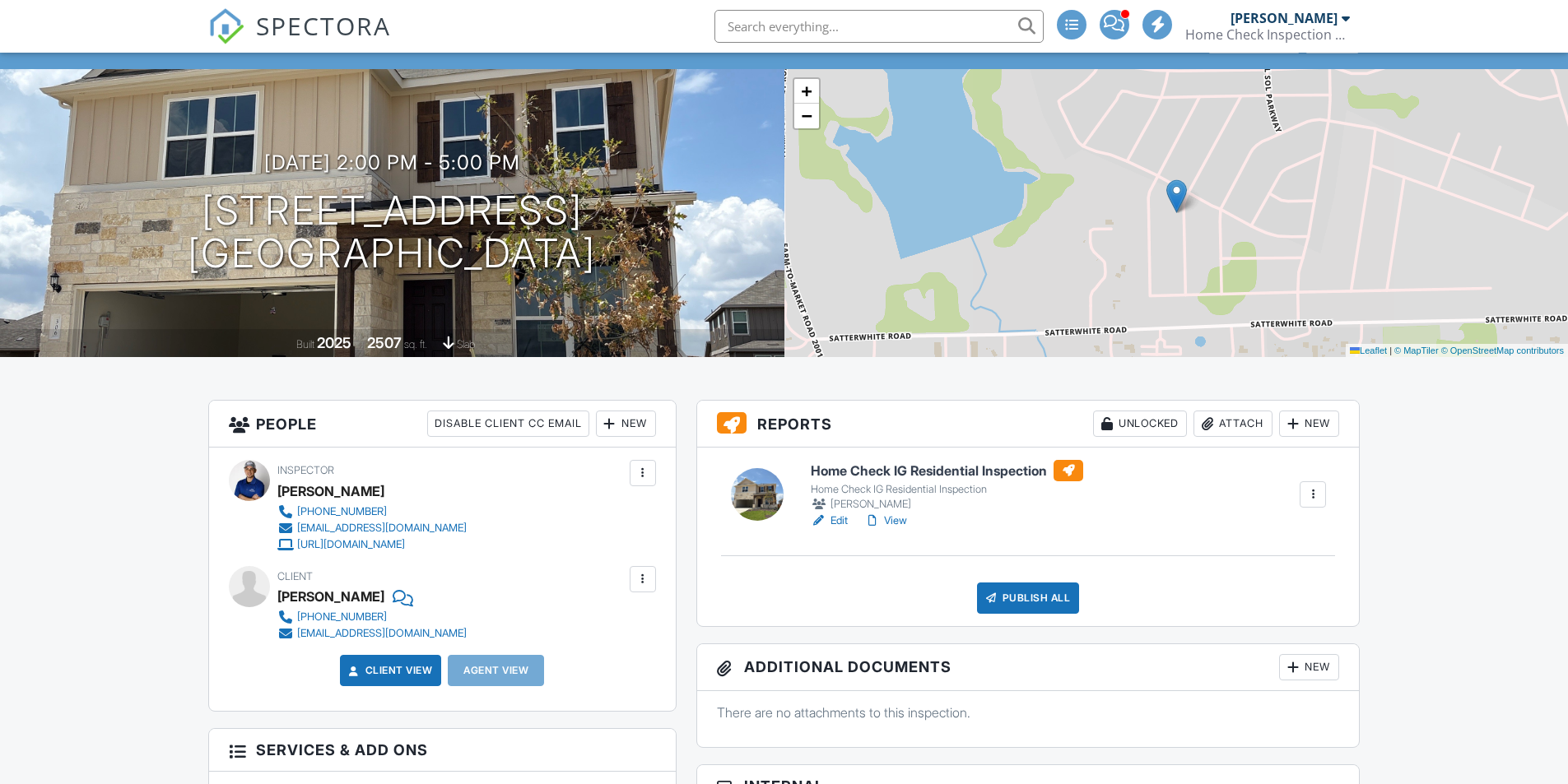
click at [842, 523] on link "Edit" at bounding box center [829, 520] width 37 height 16
